Goal: Complete application form

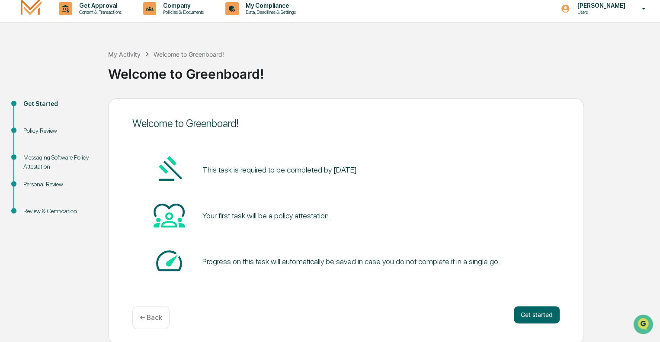
scroll to position [6, 0]
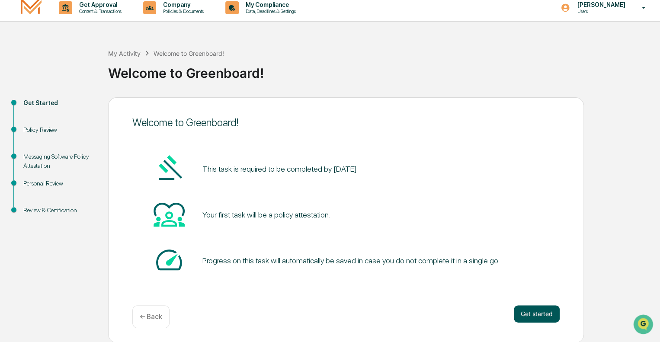
click at [539, 314] on button "Get started" at bounding box center [537, 313] width 46 height 17
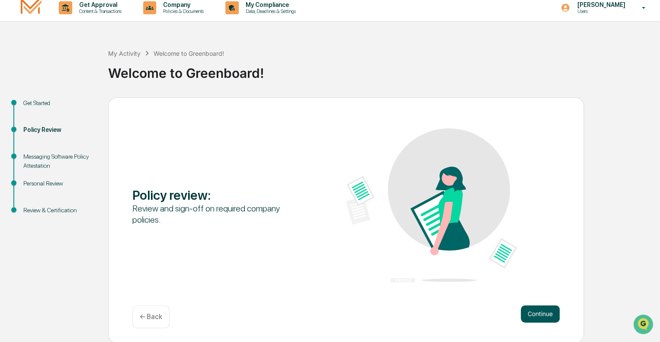
click at [538, 316] on button "Continue" at bounding box center [540, 313] width 39 height 17
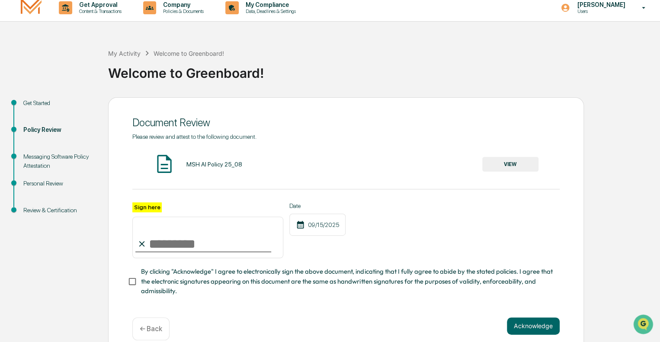
click at [168, 243] on input "Sign here" at bounding box center [207, 238] width 151 height 42
click at [520, 164] on button "VIEW" at bounding box center [510, 164] width 56 height 15
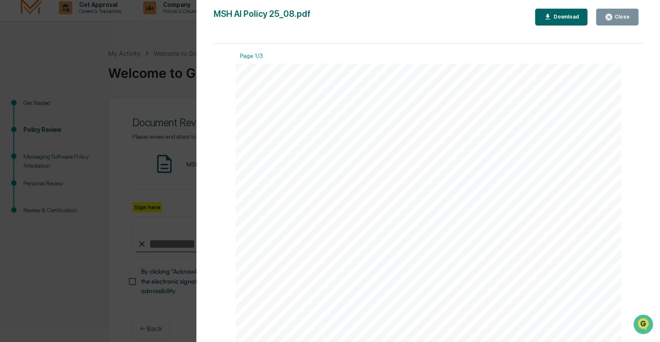
click at [620, 15] on div "Close" at bounding box center [621, 17] width 17 height 6
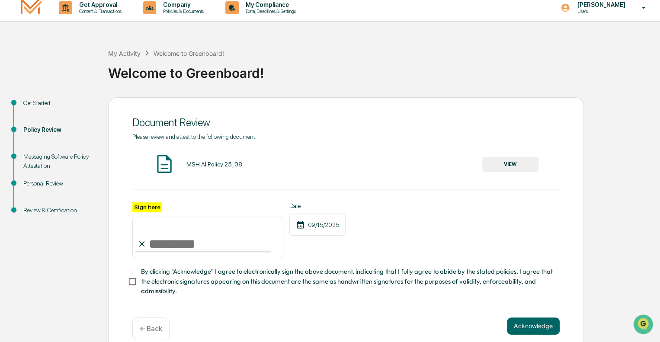
click at [173, 241] on input "Sign here" at bounding box center [207, 238] width 151 height 42
type input "**********"
click at [298, 281] on span "By clicking "Acknowledge" I agree to electronically sign the above document, in…" at bounding box center [347, 281] width 412 height 29
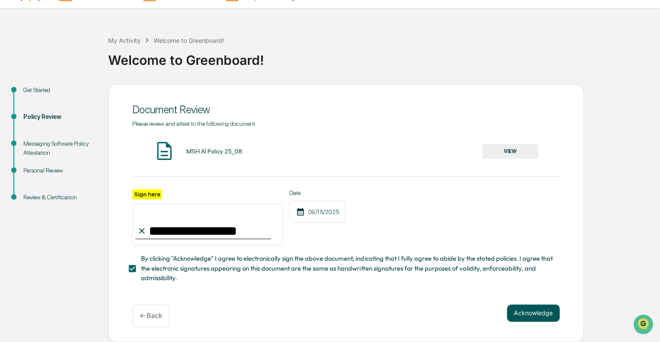
click at [549, 316] on button "Acknowledge" at bounding box center [533, 313] width 53 height 17
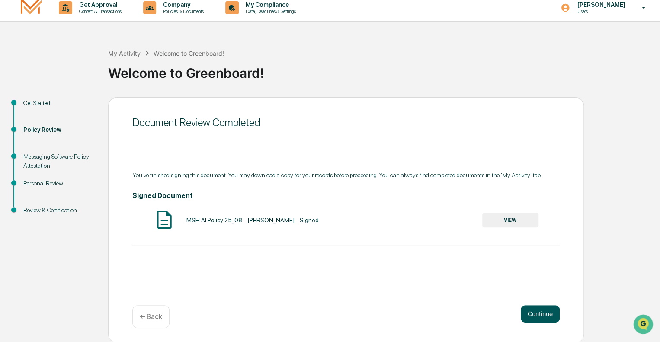
click at [544, 318] on button "Continue" at bounding box center [540, 313] width 39 height 17
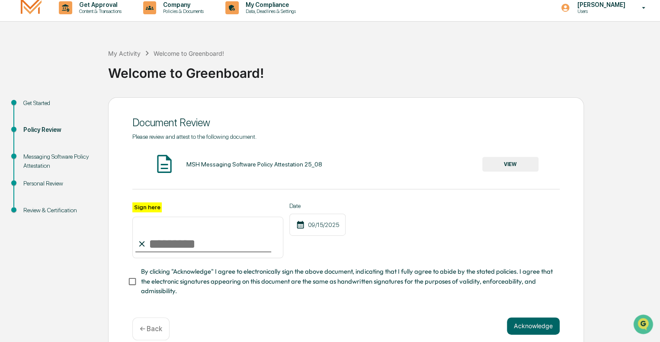
click at [525, 165] on button "VIEW" at bounding box center [510, 164] width 56 height 15
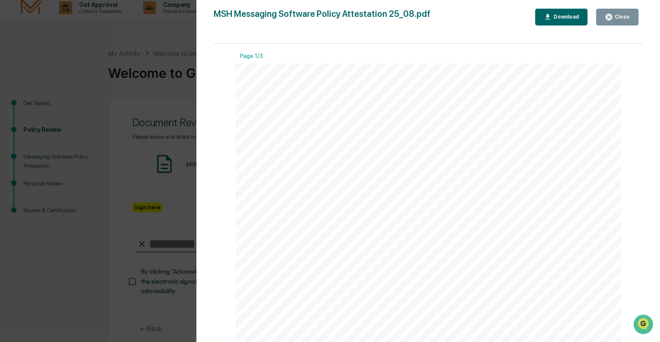
click at [621, 15] on div "Close" at bounding box center [621, 17] width 17 height 6
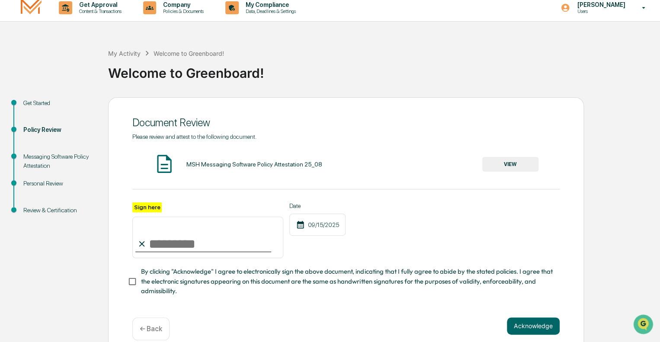
click at [202, 239] on input "Sign here" at bounding box center [207, 238] width 151 height 42
type input "**********"
click at [353, 255] on div "**********" at bounding box center [345, 230] width 427 height 56
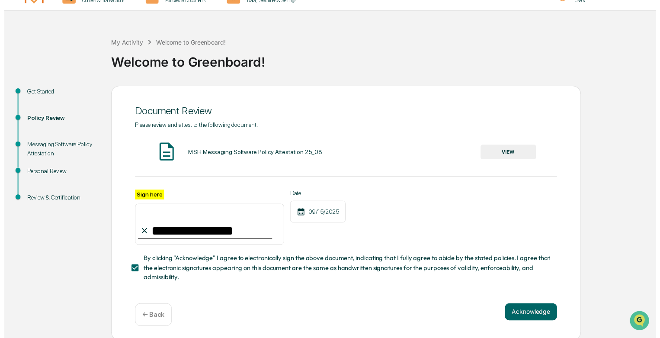
scroll to position [21, 0]
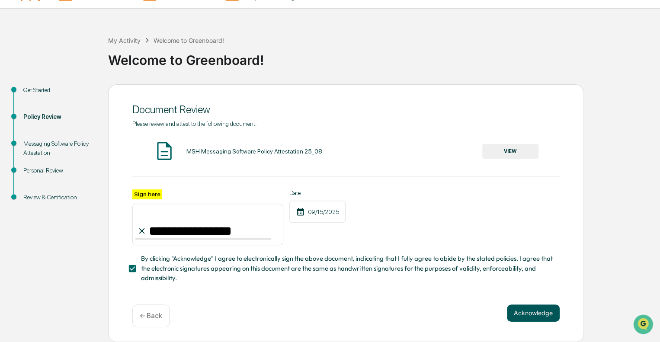
click at [534, 316] on button "Acknowledge" at bounding box center [533, 313] width 53 height 17
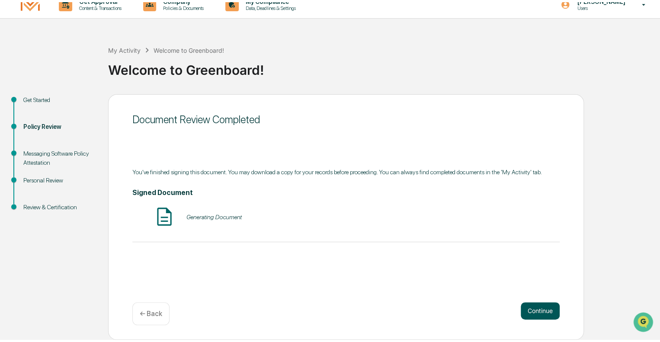
scroll to position [6, 0]
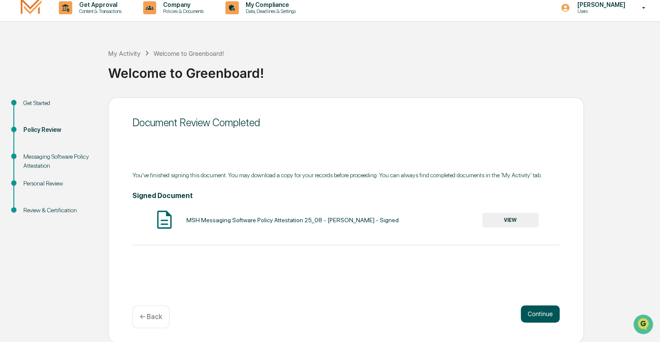
click at [540, 315] on button "Continue" at bounding box center [540, 313] width 39 height 17
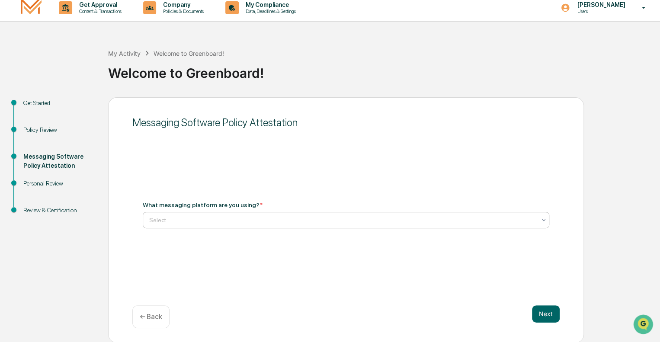
click at [238, 218] on div at bounding box center [342, 220] width 387 height 9
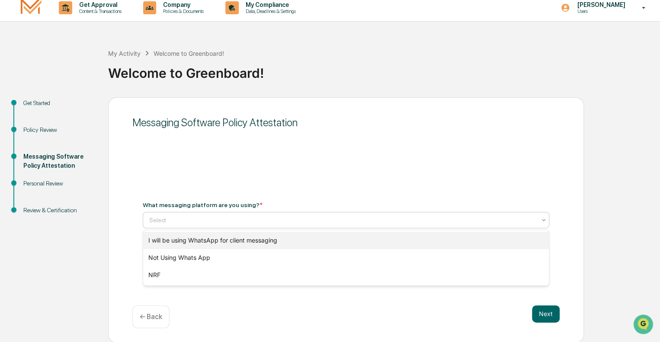
click at [241, 242] on div "I will be using WhatsApp for client messaging" at bounding box center [346, 240] width 406 height 17
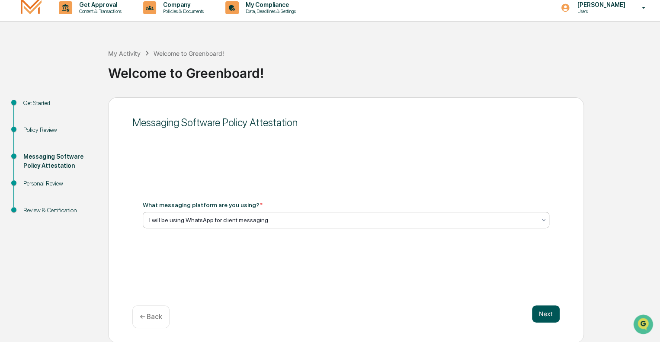
click at [549, 314] on button "Next" at bounding box center [546, 313] width 28 height 17
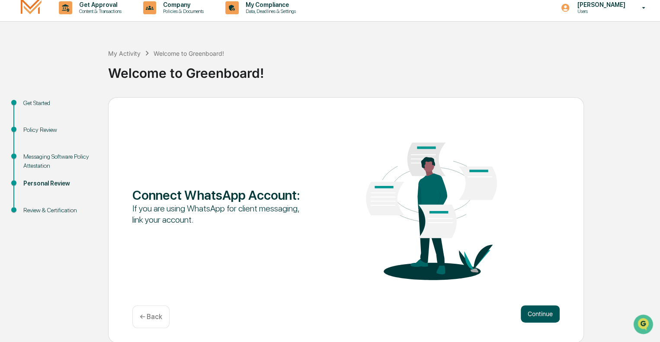
click at [541, 318] on button "Continue" at bounding box center [540, 313] width 39 height 17
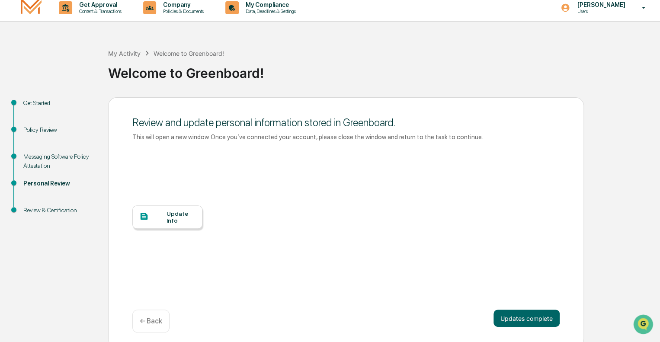
click at [159, 216] on div at bounding box center [152, 217] width 27 height 11
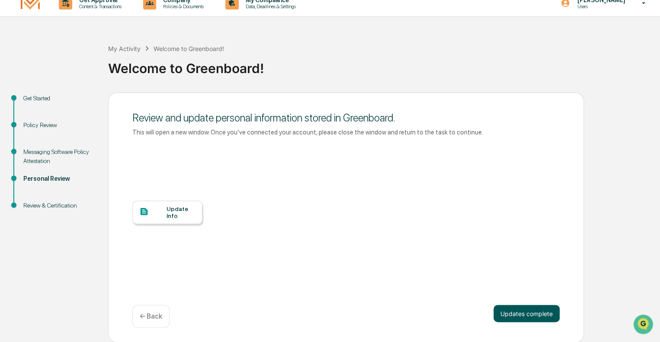
click at [542, 313] on button "Updates complete" at bounding box center [527, 313] width 66 height 17
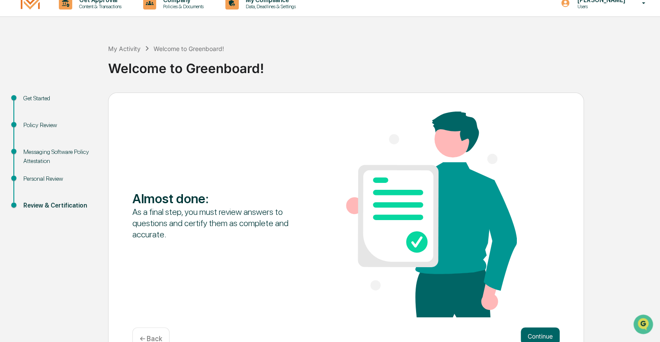
scroll to position [33, 0]
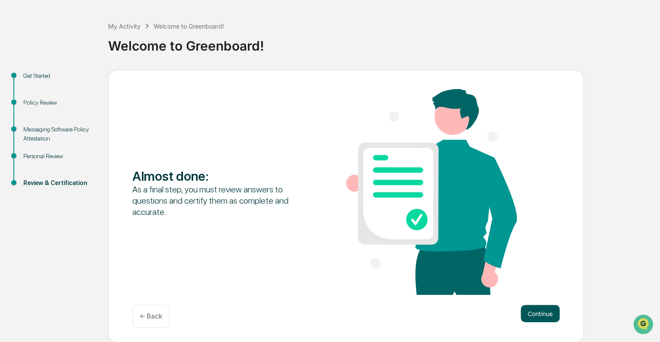
click at [552, 311] on button "Continue" at bounding box center [540, 313] width 39 height 17
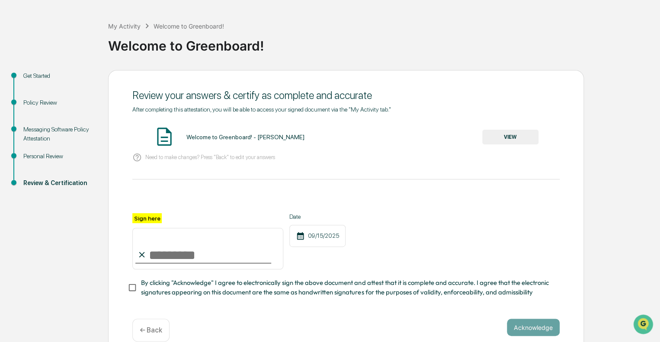
click at [180, 259] on input "Sign here" at bounding box center [207, 249] width 151 height 42
type input "**********"
click at [392, 287] on span "By clicking "Acknowledge" I agree to electronically sign the above document and…" at bounding box center [347, 287] width 412 height 19
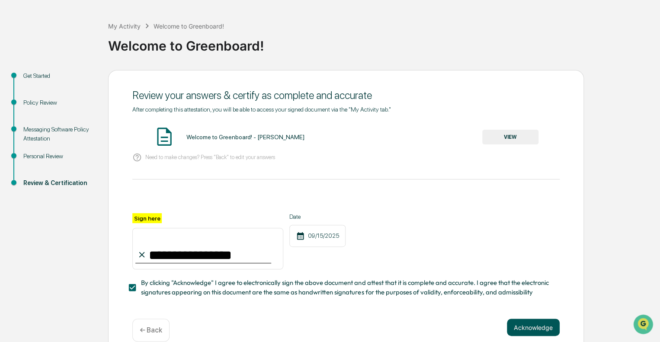
click at [530, 330] on button "Acknowledge" at bounding box center [533, 327] width 53 height 17
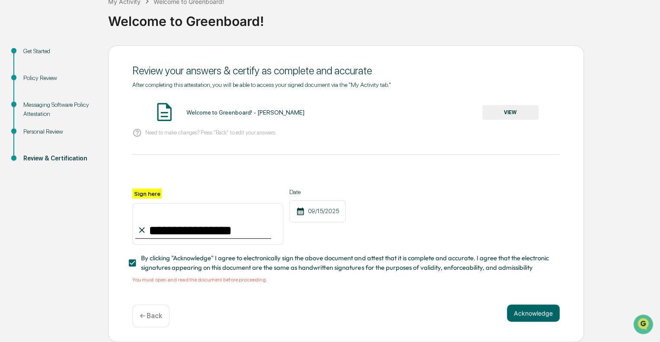
click at [511, 110] on button "VIEW" at bounding box center [510, 112] width 56 height 15
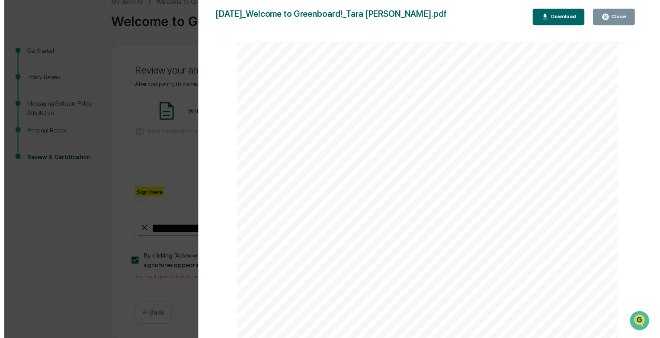
scroll to position [668, 0]
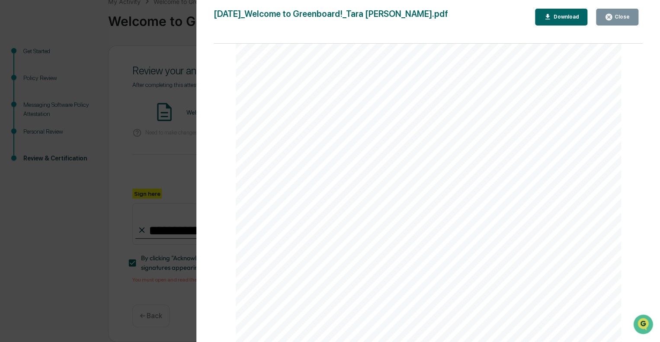
click at [626, 17] on div "Close" at bounding box center [621, 17] width 17 height 6
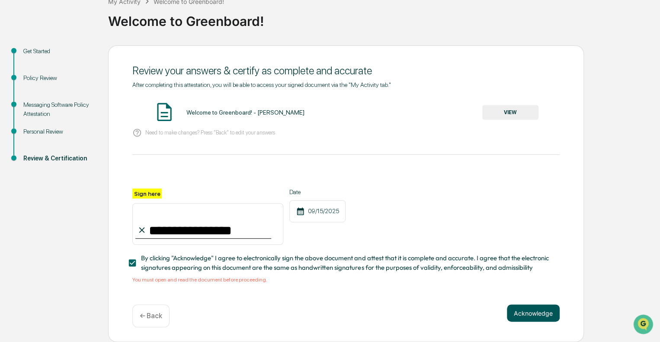
click at [544, 313] on button "Acknowledge" at bounding box center [533, 313] width 53 height 17
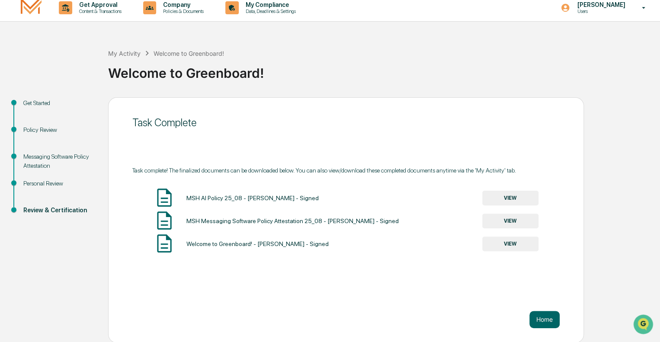
scroll to position [0, 0]
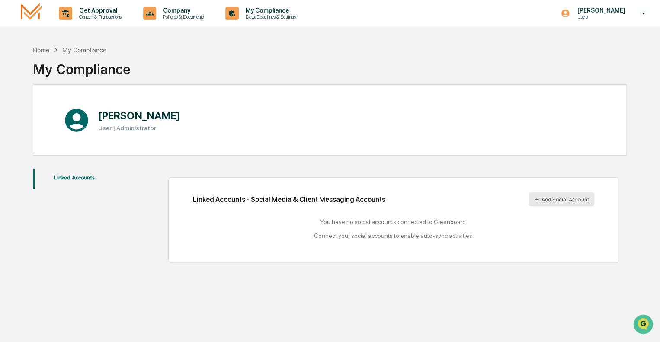
click at [564, 201] on button "Add Social Account" at bounding box center [562, 200] width 66 height 14
